Goal: Transaction & Acquisition: Purchase product/service

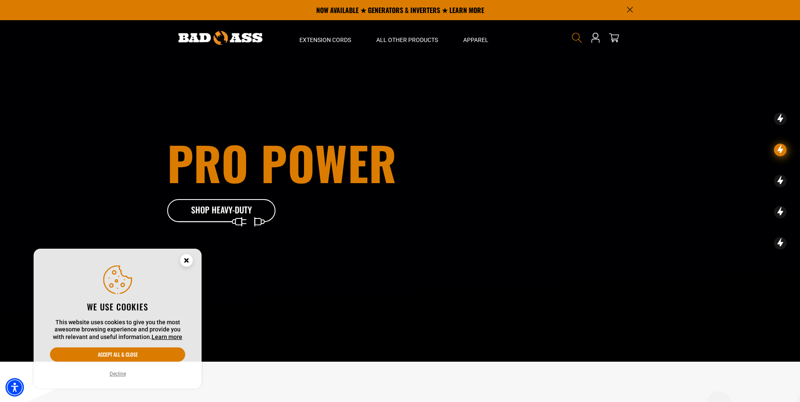
click at [577, 36] on icon "Search" at bounding box center [577, 37] width 11 height 11
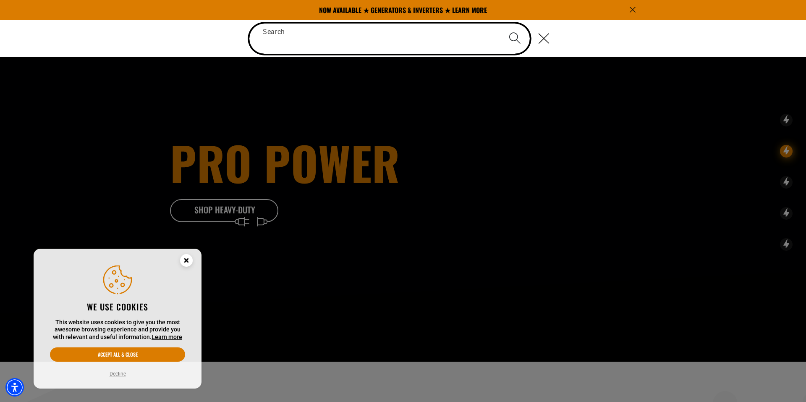
click at [294, 38] on input "Search" at bounding box center [389, 39] width 281 height 30
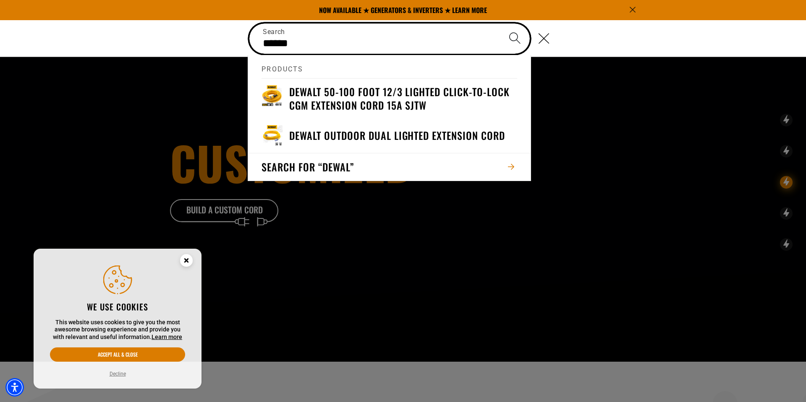
type input "******"
click at [500, 24] on button "Search" at bounding box center [514, 38] width 29 height 29
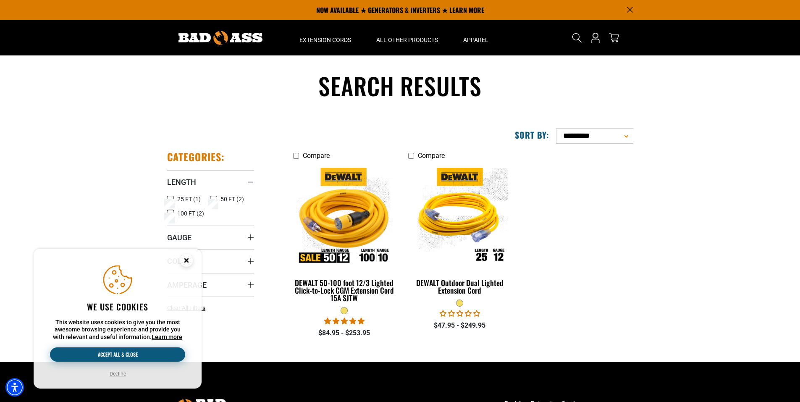
click at [115, 349] on button "Accept all & close" at bounding box center [117, 354] width 135 height 14
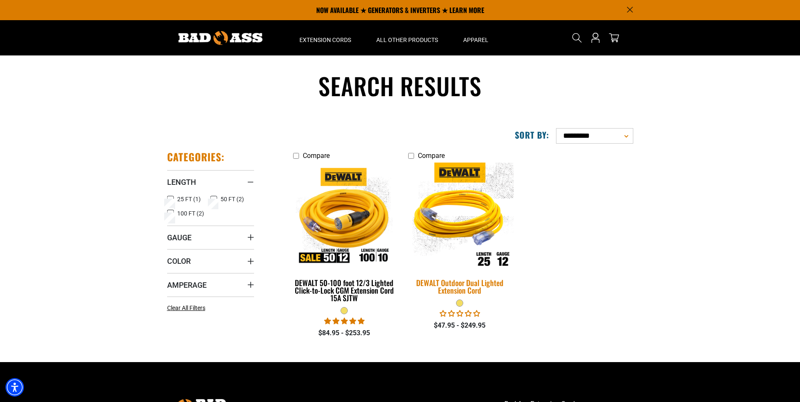
click at [470, 284] on div "DEWALT Outdoor Dual Lighted Extension Cord" at bounding box center [459, 286] width 103 height 15
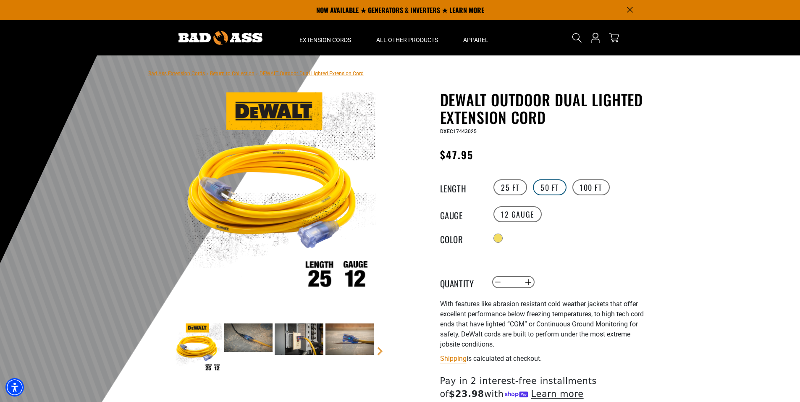
click at [557, 189] on label "50 FT" at bounding box center [550, 187] width 34 height 16
click at [754, 163] on div at bounding box center [400, 261] width 800 height 412
